Goal: Navigation & Orientation: Find specific page/section

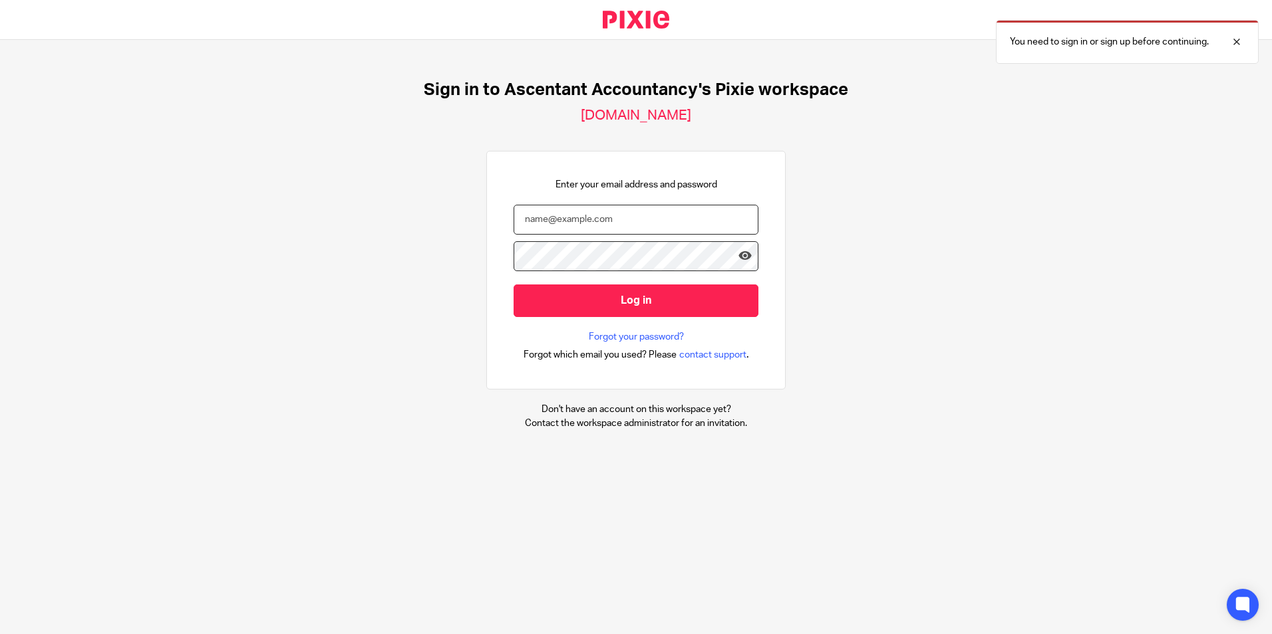
click at [543, 222] on input "email" at bounding box center [635, 220] width 245 height 30
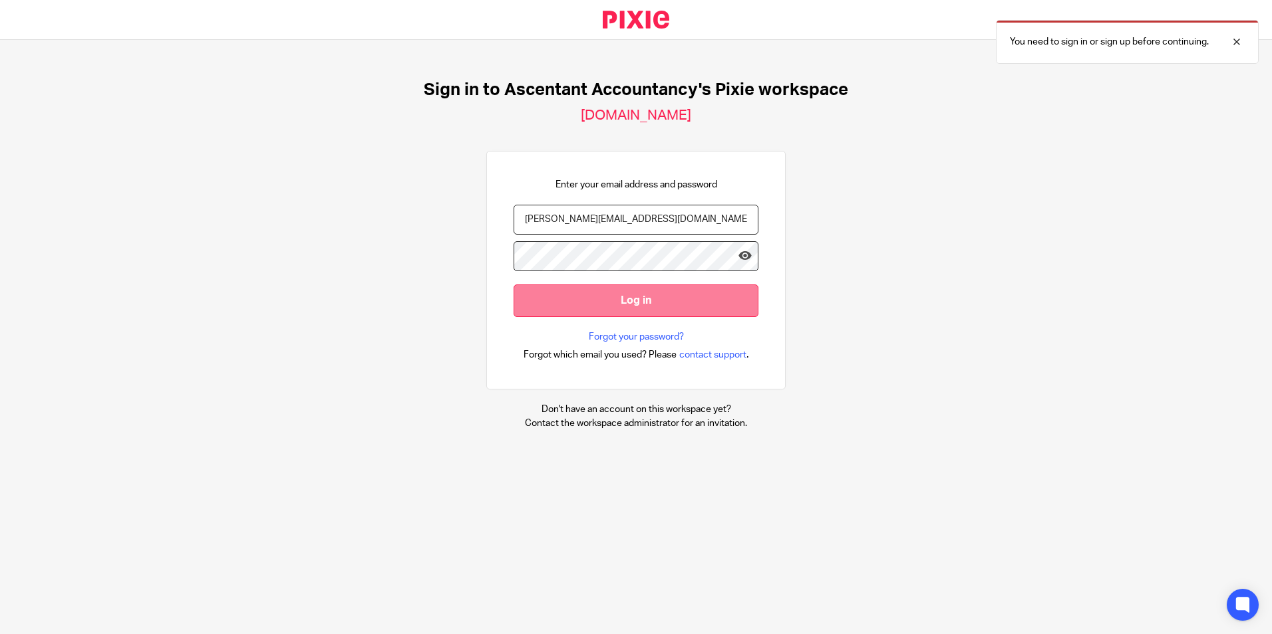
type input "[PERSON_NAME][EMAIL_ADDRESS][DOMAIN_NAME]"
click at [555, 291] on input "Log in" at bounding box center [635, 301] width 245 height 33
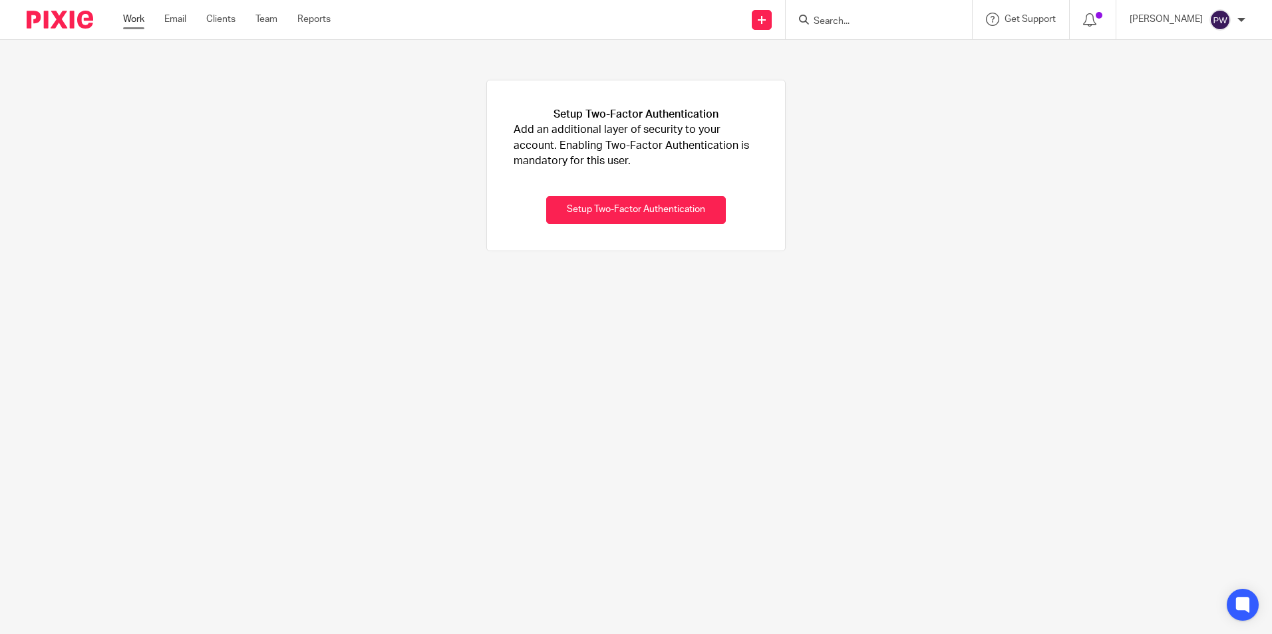
click at [140, 21] on link "Work" at bounding box center [133, 19] width 21 height 13
